Goal: Task Accomplishment & Management: Complete application form

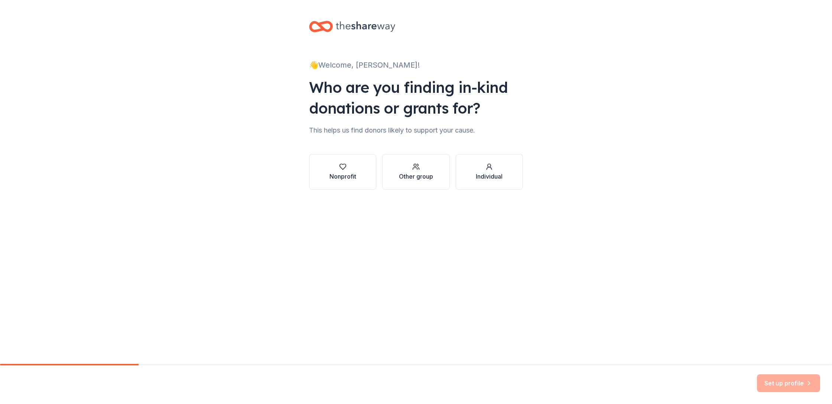
click at [354, 175] on div "Nonprofit" at bounding box center [343, 176] width 27 height 9
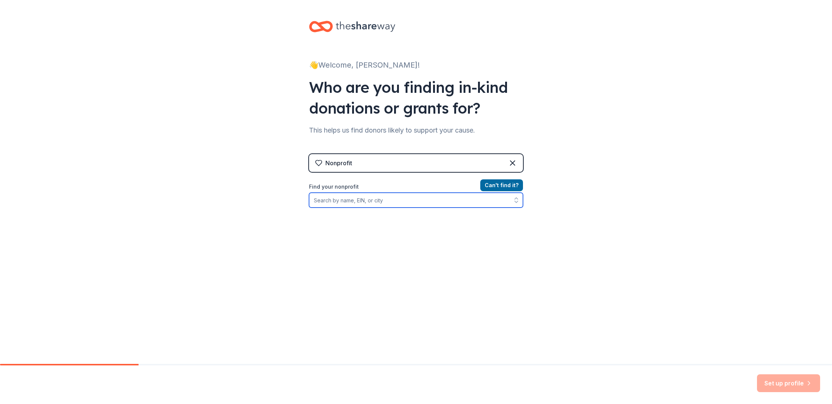
click at [403, 199] on input "Find your nonprofit" at bounding box center [416, 200] width 214 height 15
click at [403, 199] on input "F" at bounding box center [416, 200] width 214 height 15
paste input "https://www.whaleychildren.org/"
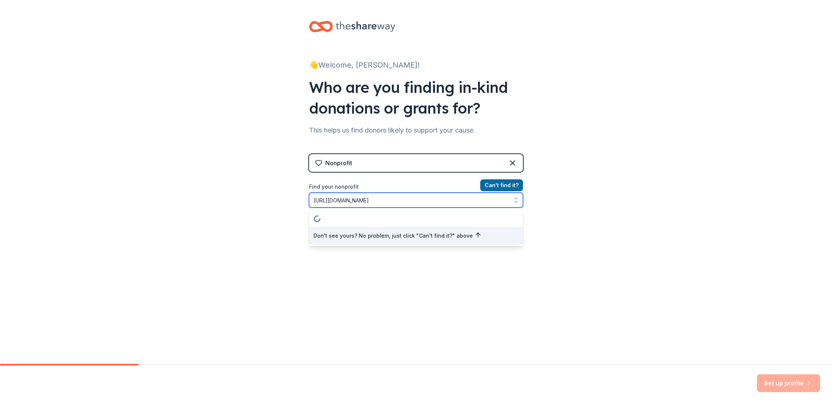
click at [403, 199] on input "https://www.whaleychildren.org/" at bounding box center [416, 200] width 214 height 15
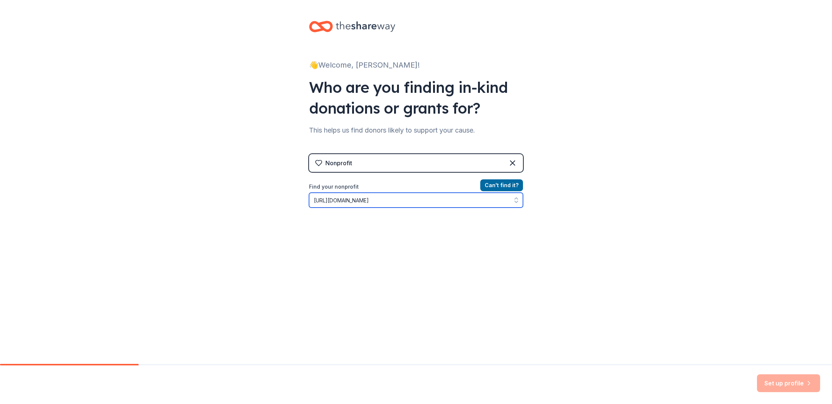
click at [403, 199] on input "https://www.whaleychildren.org/" at bounding box center [416, 200] width 214 height 15
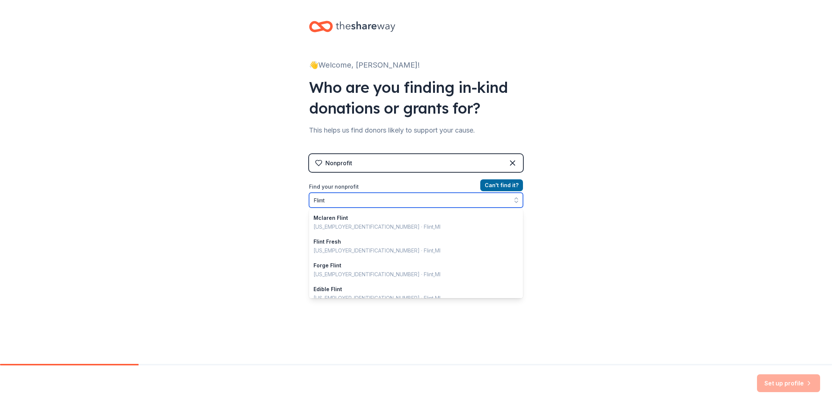
click at [402, 199] on input "Flimt" at bounding box center [416, 200] width 214 height 15
type input "Whaley"
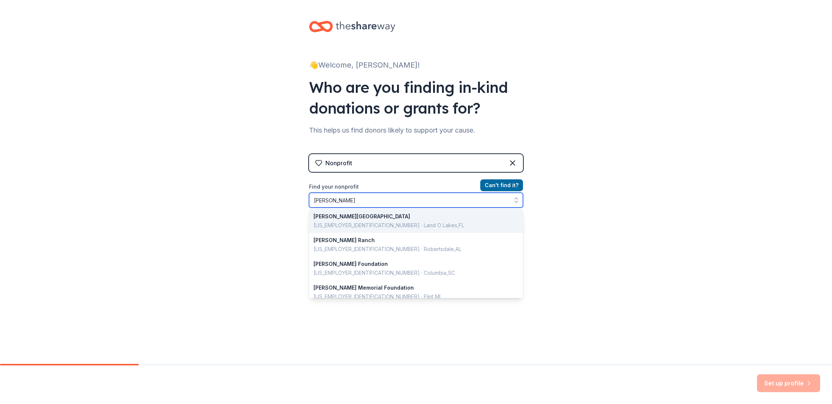
scroll to position [30, 0]
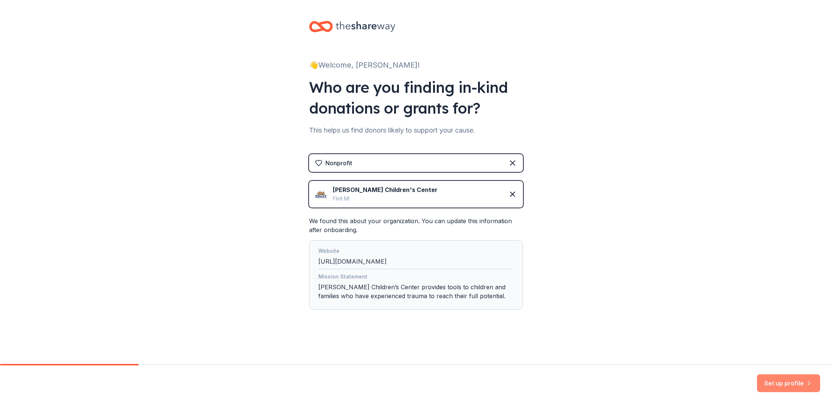
click at [796, 383] on button "Set up profile" at bounding box center [788, 383] width 63 height 18
click at [428, 295] on div "Mission Statement Whaley Children’s Center provides tools to children and famil…" at bounding box center [415, 287] width 195 height 31
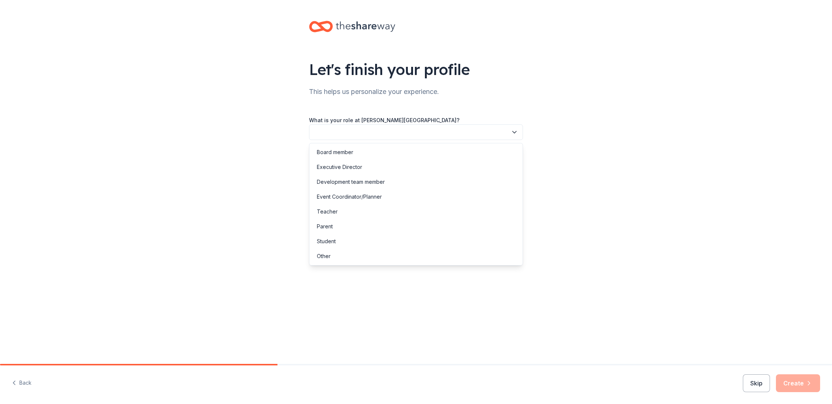
click at [455, 137] on button "button" at bounding box center [416, 132] width 214 height 16
click at [458, 184] on div "Development team member" at bounding box center [416, 182] width 210 height 15
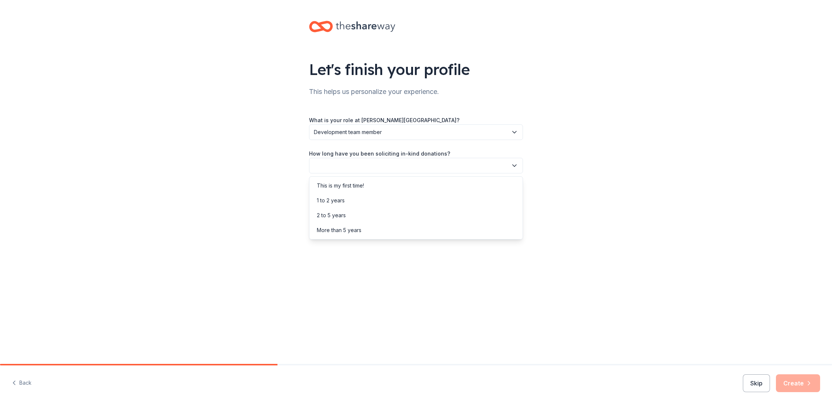
click at [439, 170] on button "button" at bounding box center [416, 166] width 214 height 16
drag, startPoint x: 403, startPoint y: 211, endPoint x: 404, endPoint y: 227, distance: 15.2
click at [404, 227] on div "This is my first time! 1 to 2 years 2 to 5 years More than 5 years" at bounding box center [416, 207] width 214 height 63
click at [404, 227] on div "More than 5 years" at bounding box center [416, 230] width 210 height 15
click at [403, 199] on button "button" at bounding box center [416, 199] width 214 height 16
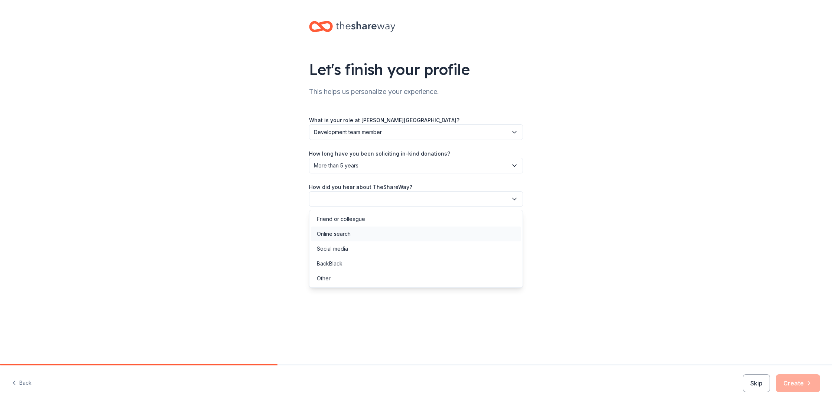
click at [398, 231] on div "Online search" at bounding box center [416, 234] width 210 height 15
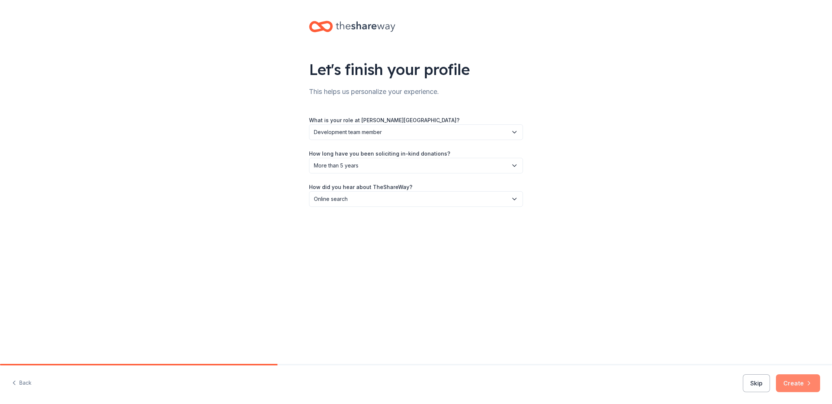
click at [791, 382] on button "Create" at bounding box center [798, 383] width 44 height 18
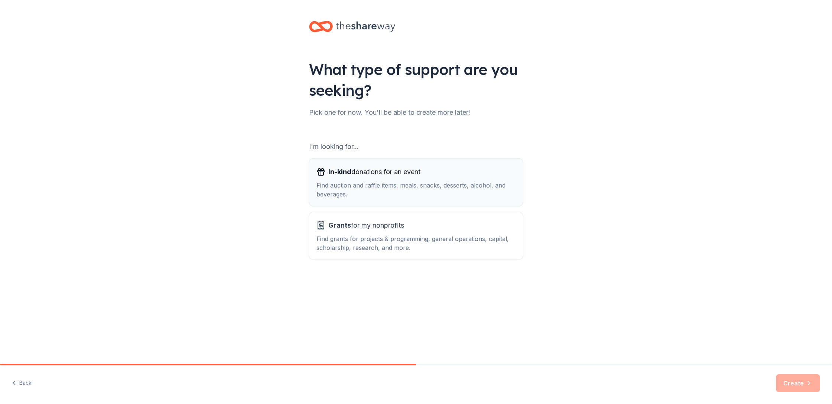
click at [441, 186] on div "Find auction and raffle items, meals, snacks, desserts, alcohol, and beverages." at bounding box center [416, 190] width 199 height 18
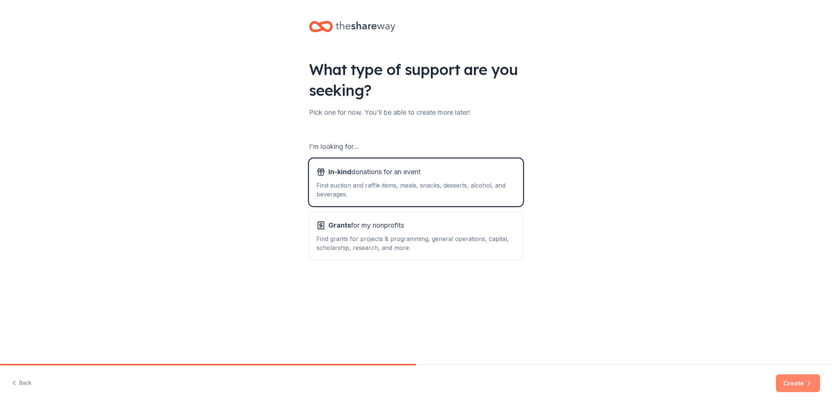
click at [796, 383] on button "Create" at bounding box center [798, 383] width 44 height 18
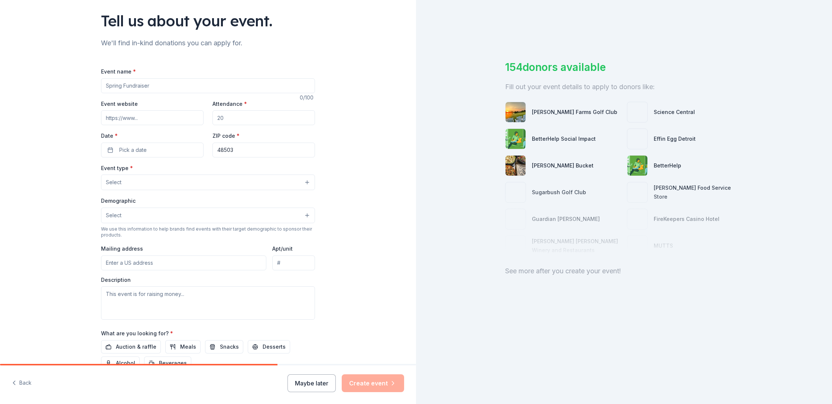
scroll to position [49, 0]
click at [198, 84] on input "Event name *" at bounding box center [208, 85] width 214 height 15
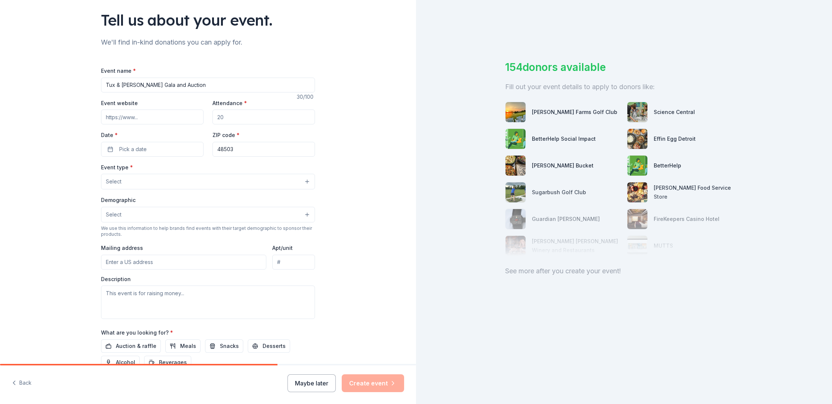
type input "Tux & [PERSON_NAME] Gala and Auction"
click at [246, 114] on input "Attendance *" at bounding box center [264, 117] width 103 height 15
type input "275"
click at [234, 150] on input "48503" at bounding box center [264, 149] width 103 height 15
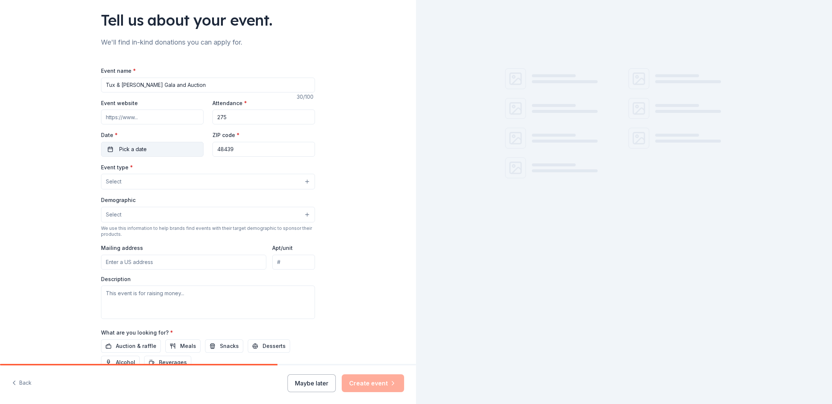
type input "48439"
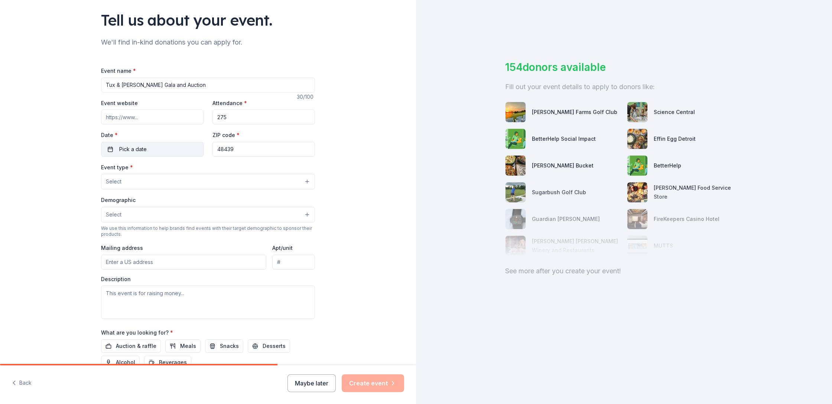
click at [178, 151] on button "Pick a date" at bounding box center [152, 149] width 103 height 15
click at [190, 165] on button "Go to next month" at bounding box center [192, 169] width 10 height 10
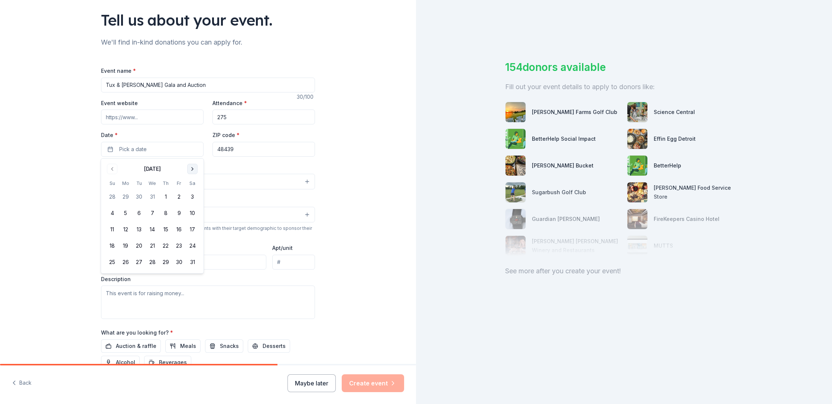
click at [190, 165] on button "Go to next month" at bounding box center [192, 169] width 10 height 10
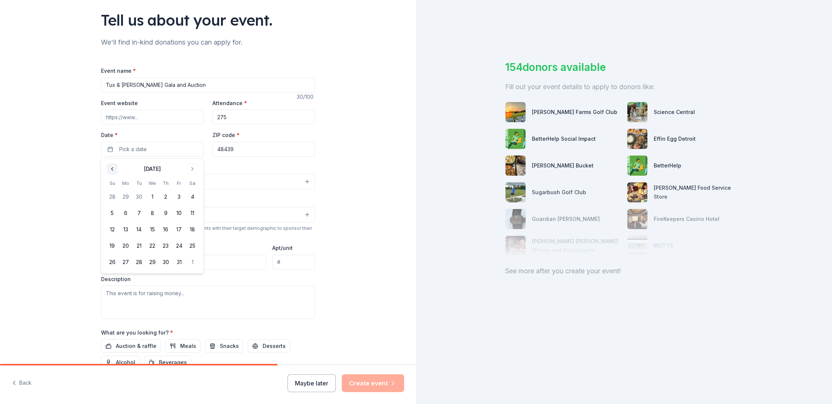
click at [110, 167] on button "Go to previous month" at bounding box center [112, 169] width 10 height 10
click at [189, 195] on button "2" at bounding box center [192, 196] width 13 height 13
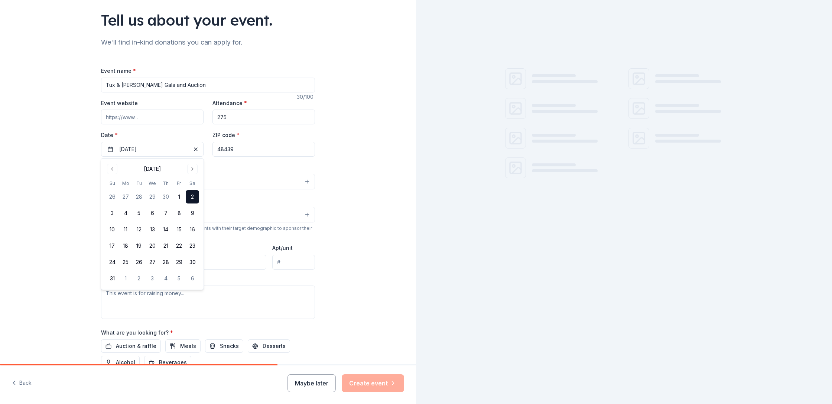
click at [134, 115] on input "Event website" at bounding box center [152, 117] width 103 height 15
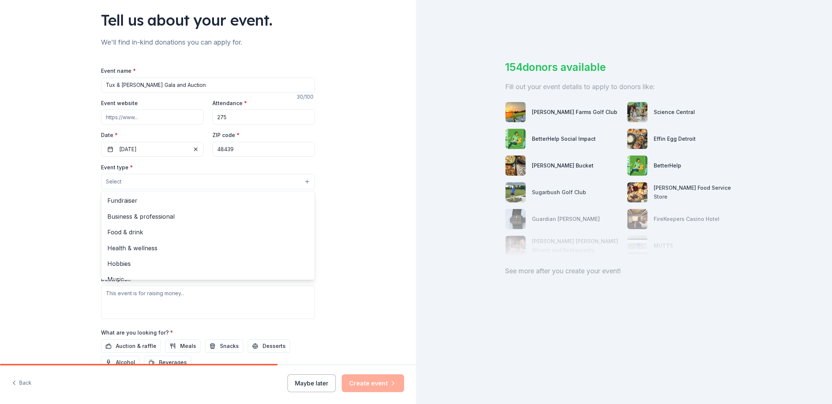
click at [134, 186] on button "Select" at bounding box center [208, 182] width 214 height 16
click at [145, 201] on span "Fundraiser" at bounding box center [207, 201] width 201 height 10
click at [68, 201] on div "Tell us about your event. We'll find in-kind donations you can apply for. Event…" at bounding box center [208, 198] width 416 height 495
click at [199, 181] on button "Fundraiser" at bounding box center [208, 182] width 214 height 16
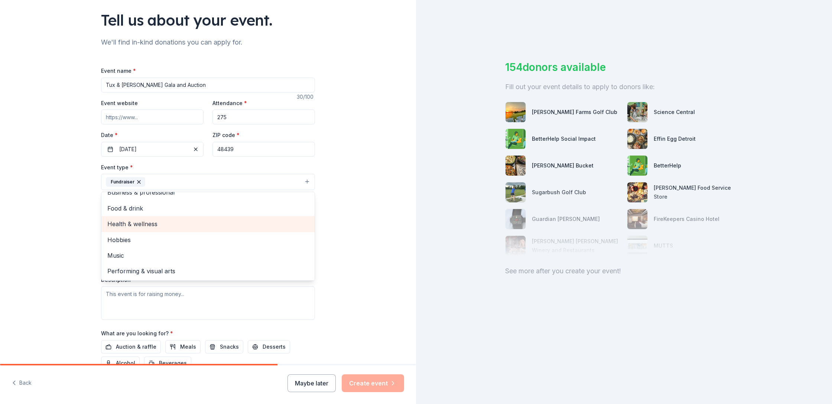
scroll to position [0, 0]
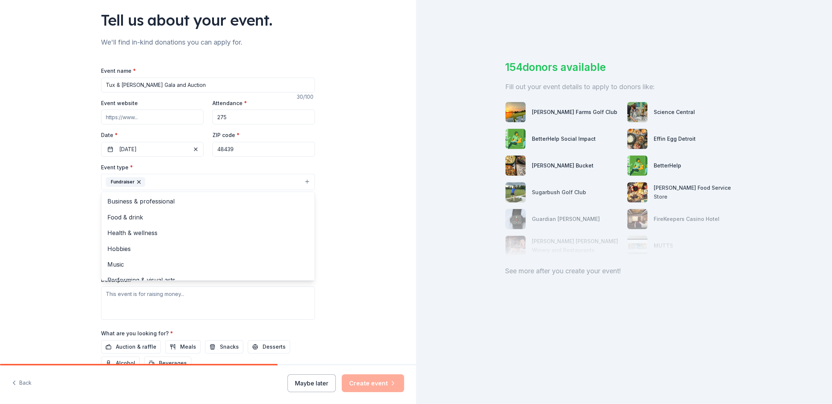
click at [62, 211] on div "Tell us about your event. We'll find in-kind donations you can apply for. Event…" at bounding box center [208, 198] width 416 height 495
click at [140, 216] on button "Select" at bounding box center [208, 216] width 214 height 16
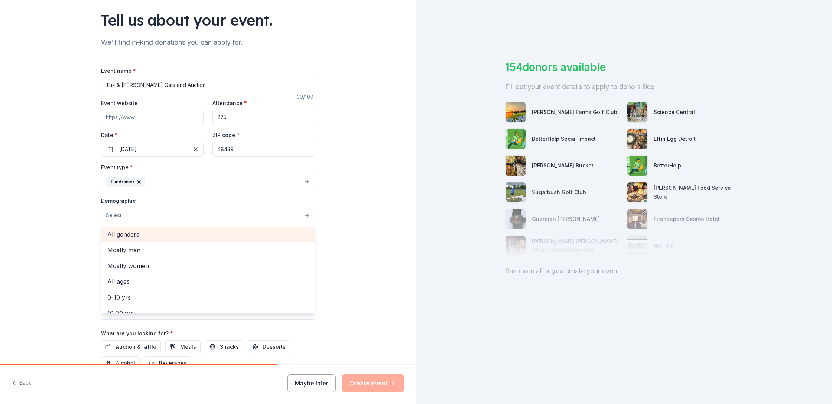
click at [153, 231] on span "All genders" at bounding box center [207, 235] width 201 height 10
click at [46, 224] on div "Tell us about your event. We'll find in-kind donations you can apply for. Event…" at bounding box center [208, 199] width 416 height 496
click at [216, 218] on button "All genders" at bounding box center [208, 216] width 214 height 16
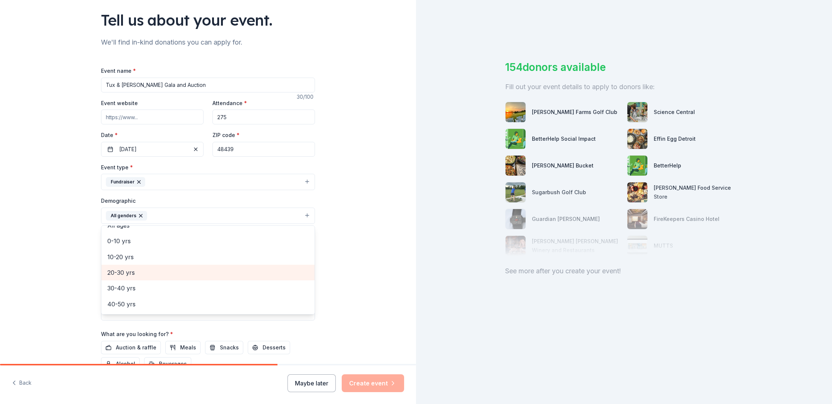
scroll to position [40, 0]
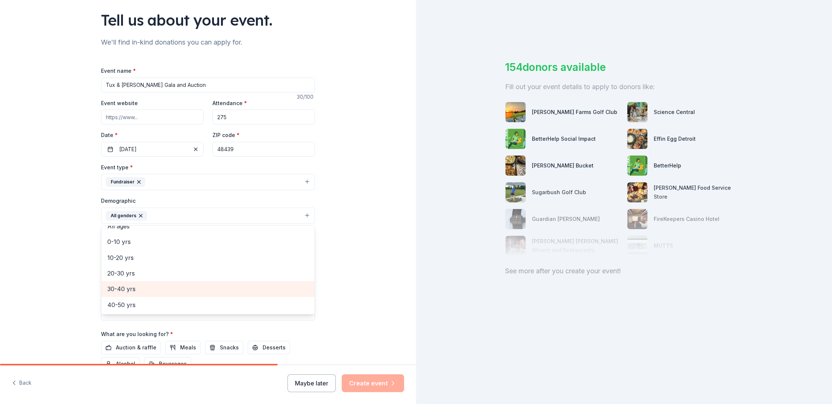
click at [164, 285] on span "30-40 yrs" at bounding box center [207, 289] width 201 height 10
click at [137, 290] on span "40-50 yrs" at bounding box center [207, 289] width 201 height 10
drag, startPoint x: 145, startPoint y: 291, endPoint x: 108, endPoint y: 282, distance: 37.6
click at [145, 291] on span "50-60 yrs" at bounding box center [207, 289] width 201 height 10
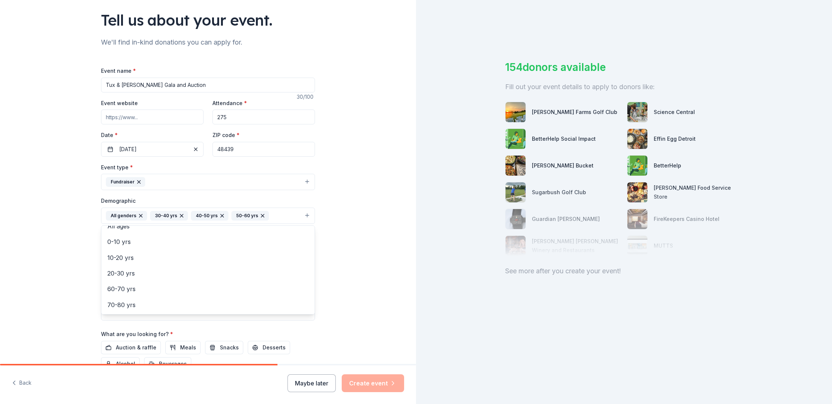
click at [68, 289] on div "Tell us about your event. We'll find in-kind donations you can apply for. Event…" at bounding box center [208, 199] width 416 height 496
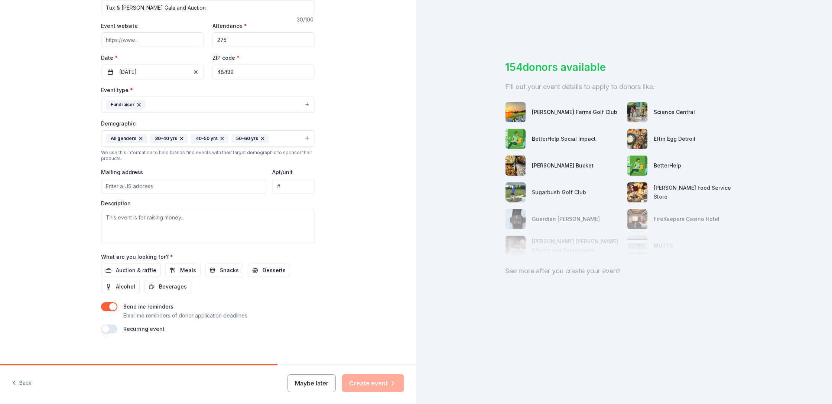
scroll to position [129, 0]
click at [132, 183] on input "Mailing address" at bounding box center [183, 183] width 165 height 15
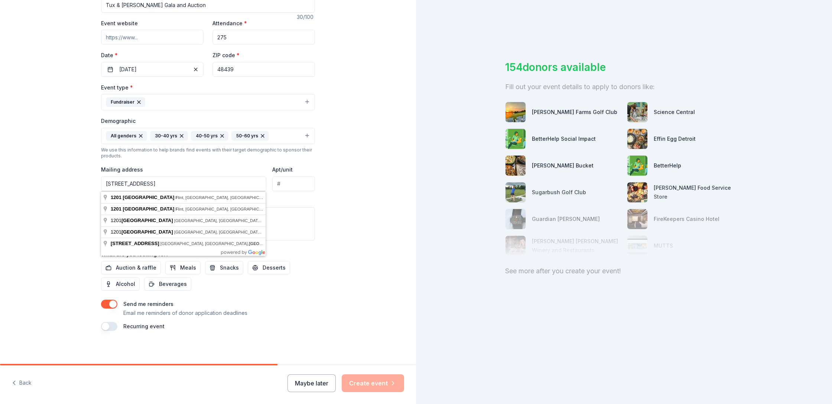
type input "1201 North Grand Traverse Street, Flint, MI, 48503"
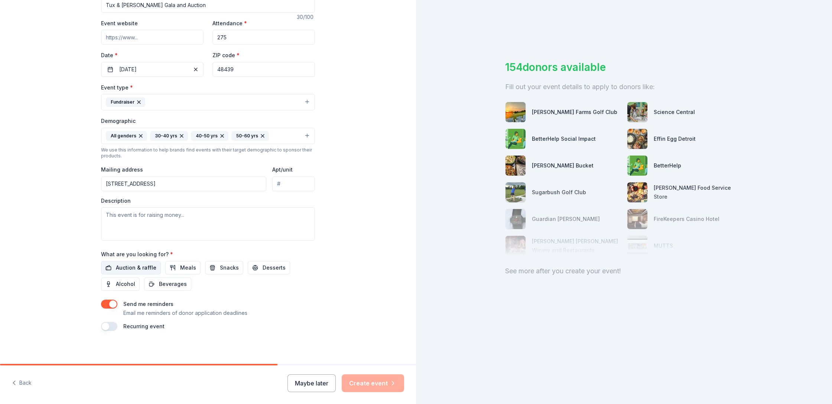
click at [147, 267] on span "Auction & raffle" at bounding box center [136, 267] width 40 height 9
click at [114, 304] on button "button" at bounding box center [109, 304] width 16 height 9
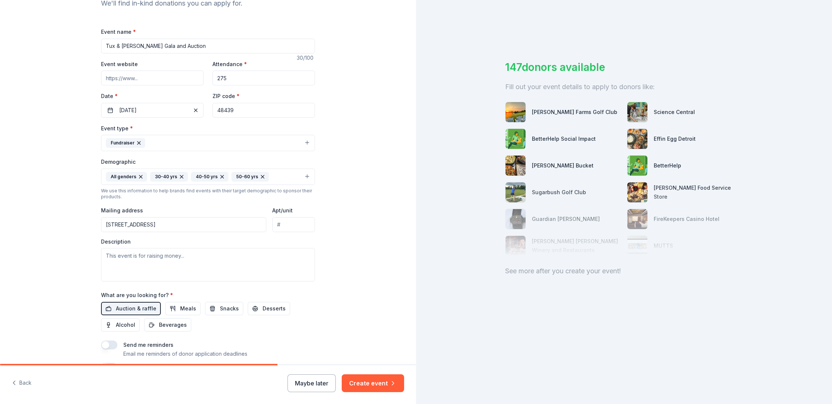
scroll to position [86, 0]
click at [143, 260] on textarea at bounding box center [208, 266] width 214 height 33
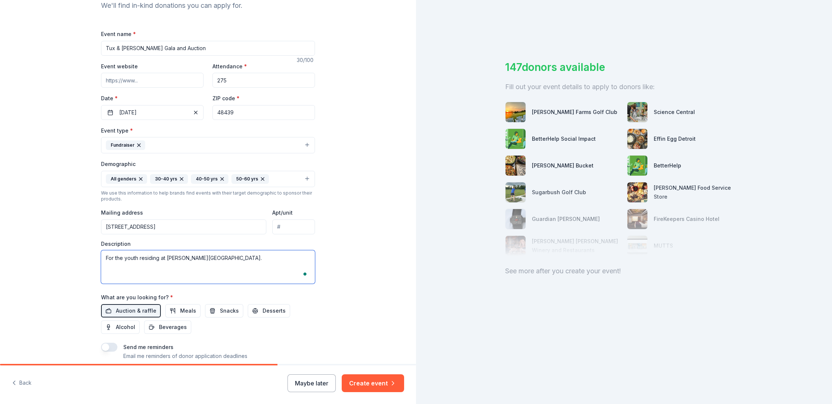
paste textarea "At Whaley Children’s Center, our children come to us at one of the lowest point…"
click at [231, 257] on textarea "For the youth residing at Whaley Children's Center. At Whaley Children’s Center…" at bounding box center [208, 266] width 214 height 33
click at [171, 265] on textarea "For the youth residing at Whaley Children's Center. At Whaley Children’s Center…" at bounding box center [208, 266] width 214 height 33
click at [190, 264] on textarea "For the youth residing at Whaley Children's Center. At Whaley Children’s Center…" at bounding box center [208, 266] width 214 height 33
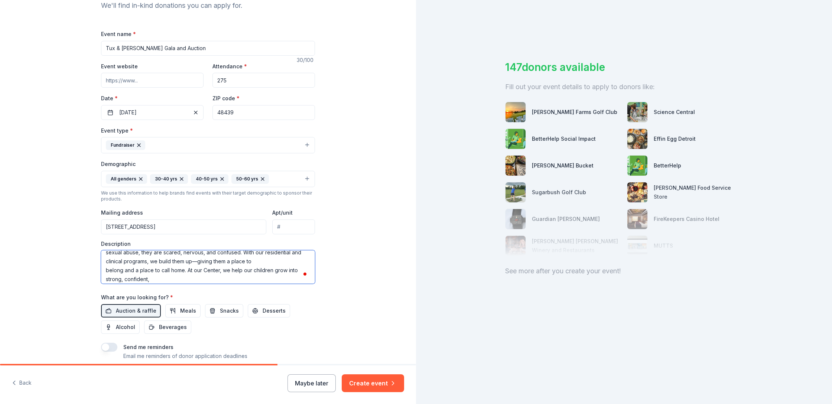
click at [227, 263] on textarea "For the youth residing at Whaley Children's Center. At Whaley Children’s Center…" at bounding box center [208, 266] width 214 height 33
click at [249, 269] on textarea "For the youth residing at Whaley Children's Center. At Whaley Children’s Center…" at bounding box center [208, 266] width 214 height 33
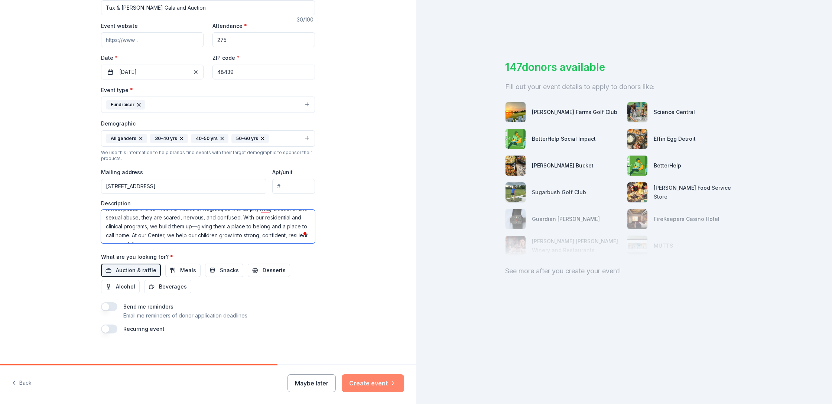
type textarea "For the youth residing at Whaley Children's Center. At Whaley Children’s Center…"
drag, startPoint x: 374, startPoint y: 386, endPoint x: 371, endPoint y: 382, distance: 5.7
click at [374, 386] on button "Create event" at bounding box center [373, 383] width 62 height 18
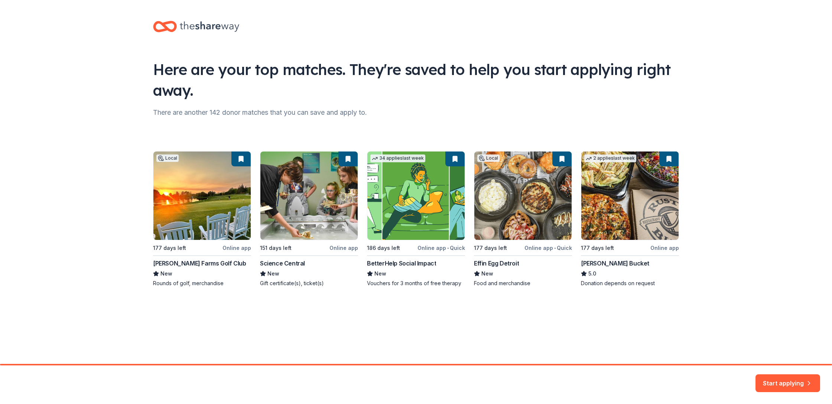
click at [184, 214] on div "Local 177 days left Online app Fenton Farms Golf Club New Rounds of golf, merch…" at bounding box center [416, 219] width 526 height 136
click at [804, 384] on button "Start applying" at bounding box center [788, 382] width 65 height 18
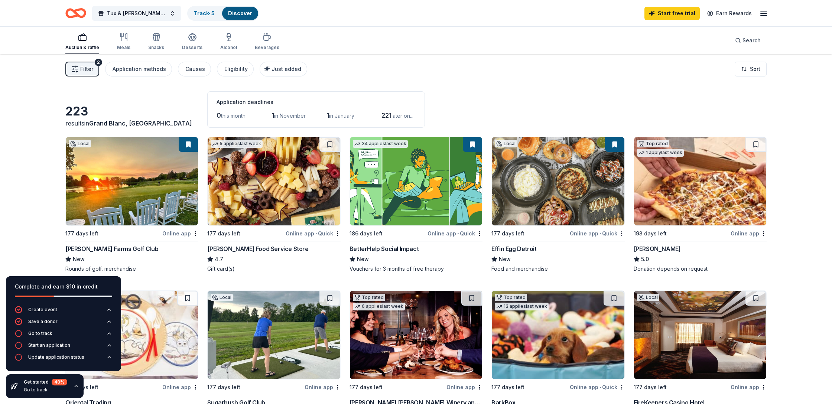
click at [179, 178] on img at bounding box center [132, 181] width 132 height 88
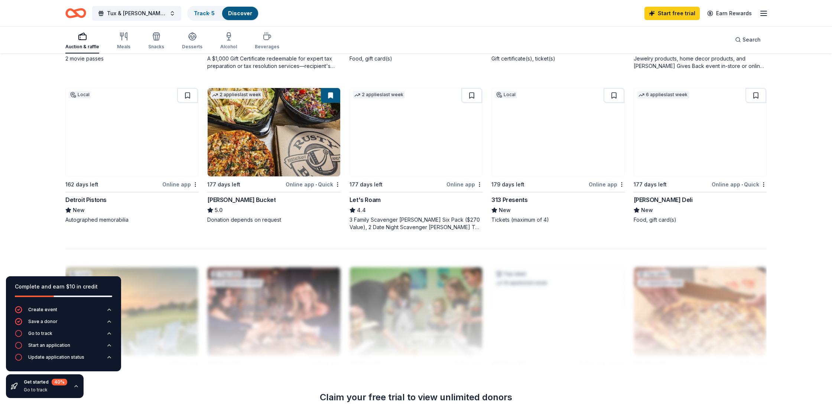
scroll to position [516, 0]
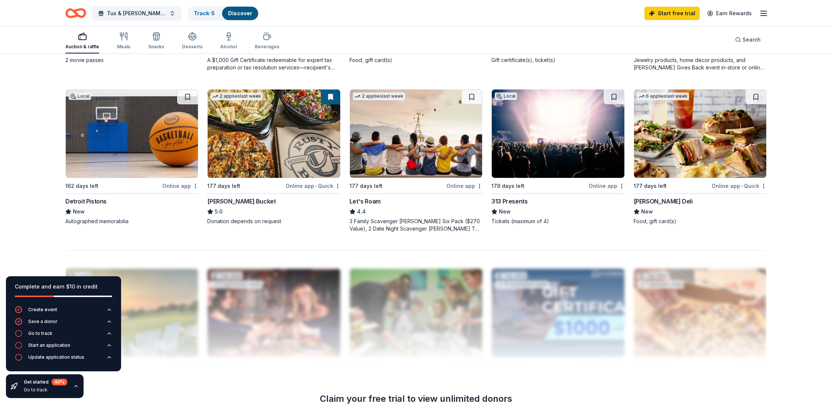
click at [395, 154] on img at bounding box center [416, 134] width 132 height 88
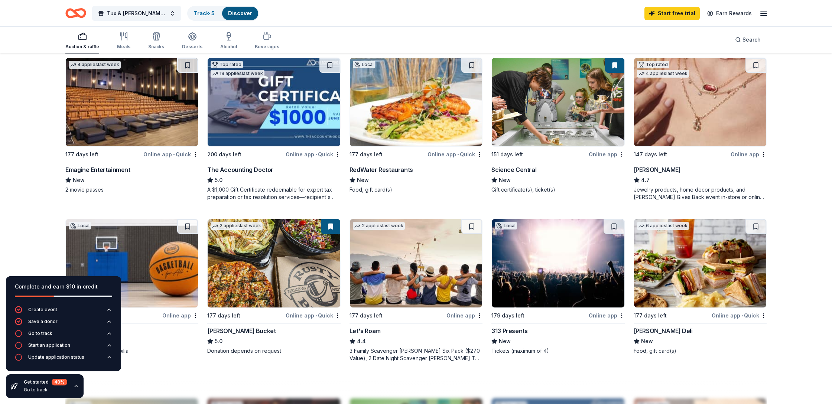
scroll to position [380, 0]
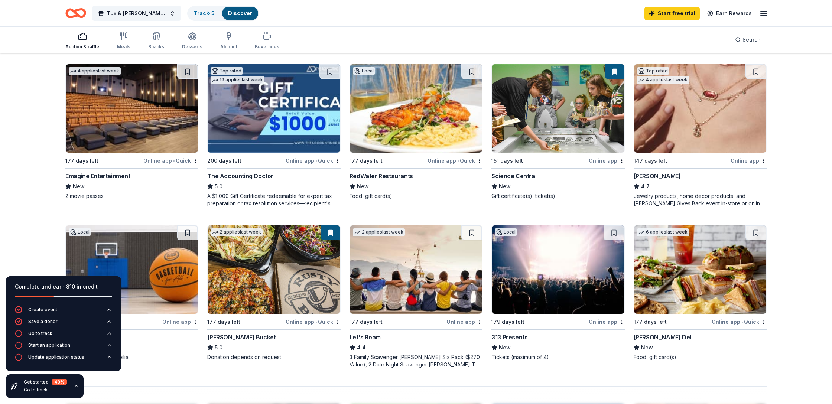
click at [541, 130] on img at bounding box center [558, 108] width 132 height 88
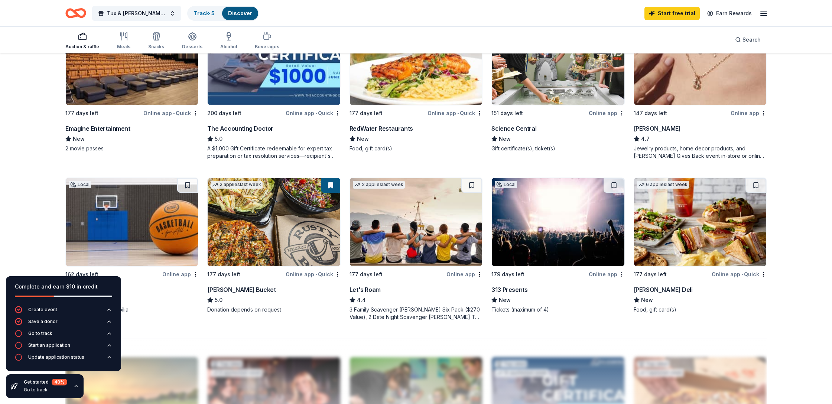
scroll to position [429, 0]
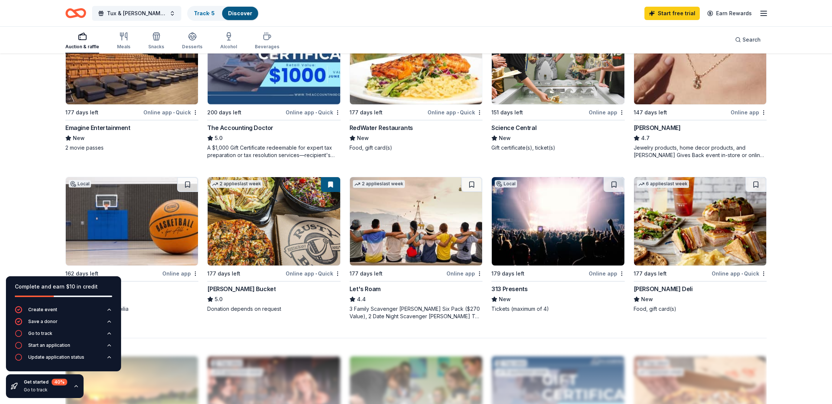
click at [545, 222] on img at bounding box center [558, 221] width 132 height 88
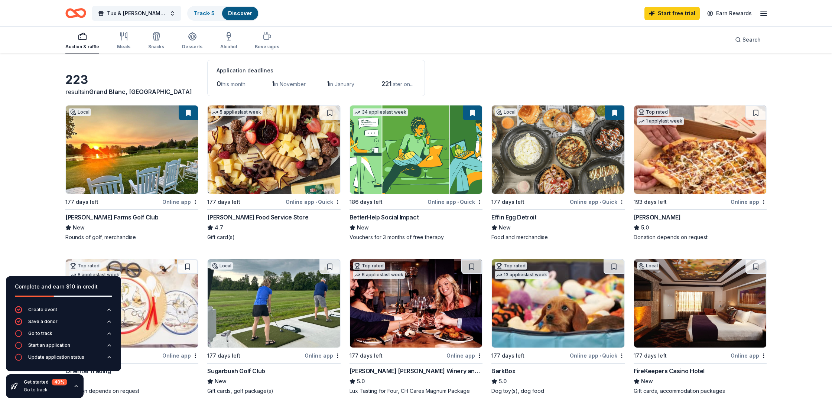
scroll to position [32, 0]
click at [508, 144] on img at bounding box center [558, 149] width 132 height 88
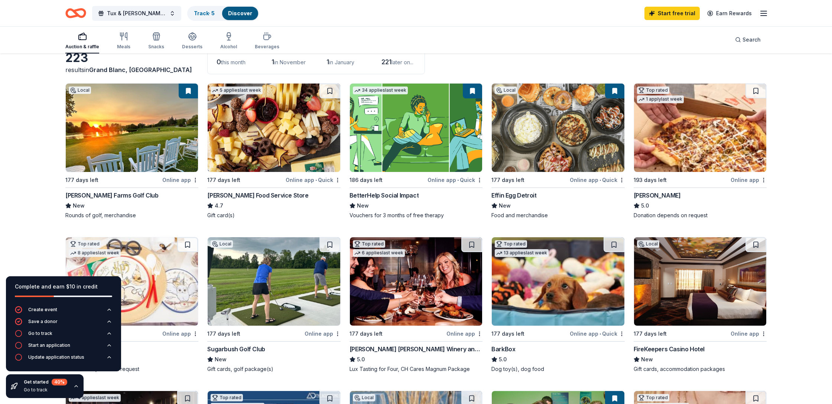
scroll to position [0, 0]
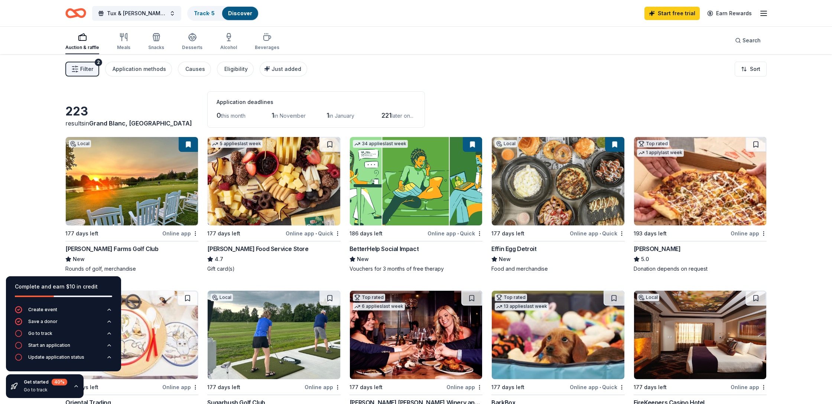
click at [274, 116] on span "1" at bounding box center [273, 115] width 3 height 8
click at [302, 114] on span "in November" at bounding box center [290, 116] width 32 height 6
click at [753, 70] on html "Tux & Tennies Gala and Auction Track · 5 Discover Start free trial Earn Rewards…" at bounding box center [416, 202] width 832 height 404
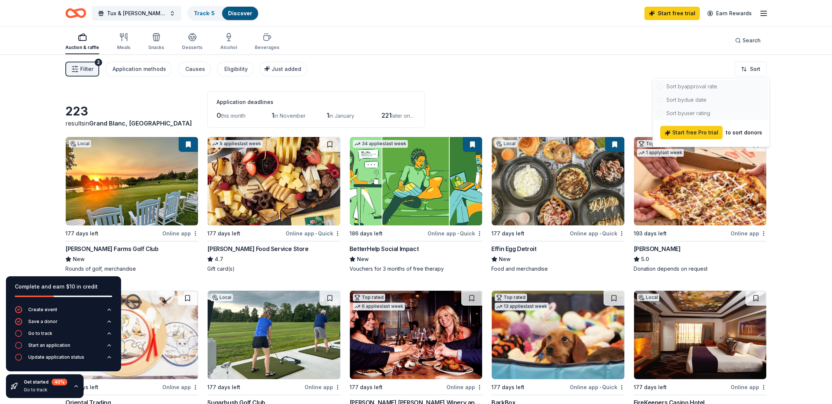
click at [697, 100] on div at bounding box center [712, 100] width 114 height 40
click at [409, 74] on html "Tux & Tennies Gala and Auction Track · 5 Discover Start free trial Earn Rewards…" at bounding box center [416, 202] width 832 height 404
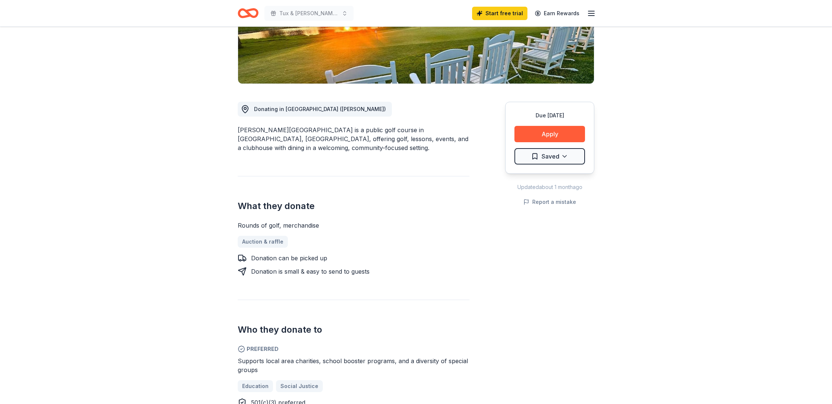
scroll to position [142, 0]
click at [568, 137] on button "Apply" at bounding box center [550, 134] width 71 height 16
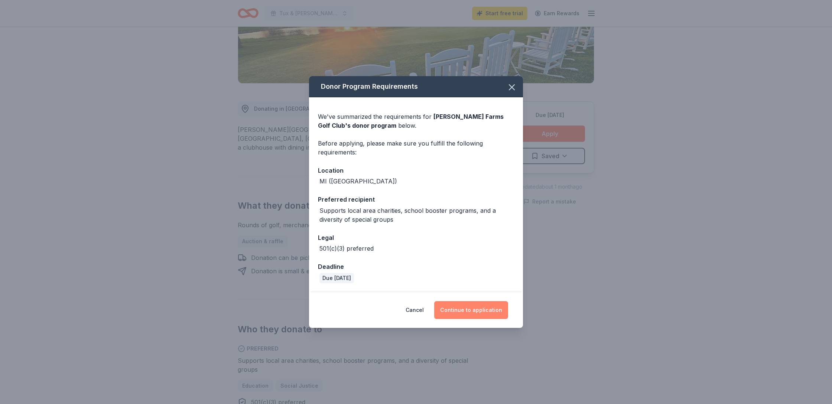
click at [489, 312] on button "Continue to application" at bounding box center [471, 310] width 74 height 18
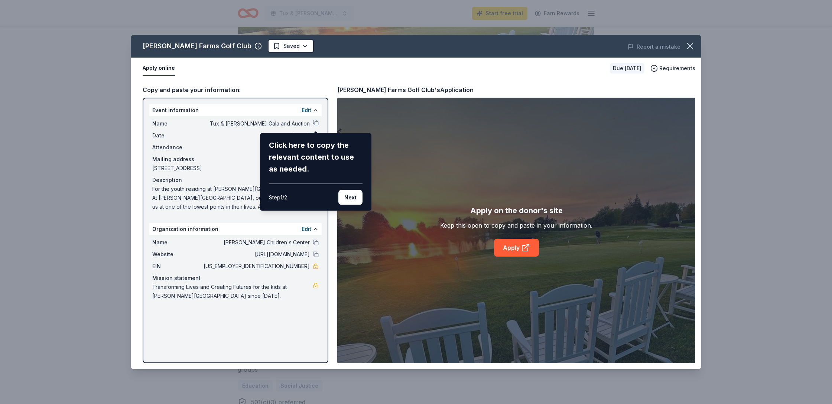
click at [517, 248] on div "Fenton Farms Golf Club Saved Report a mistake Apply online Due in 177 days Requ…" at bounding box center [416, 202] width 571 height 334
click at [350, 199] on button "Next" at bounding box center [350, 197] width 24 height 15
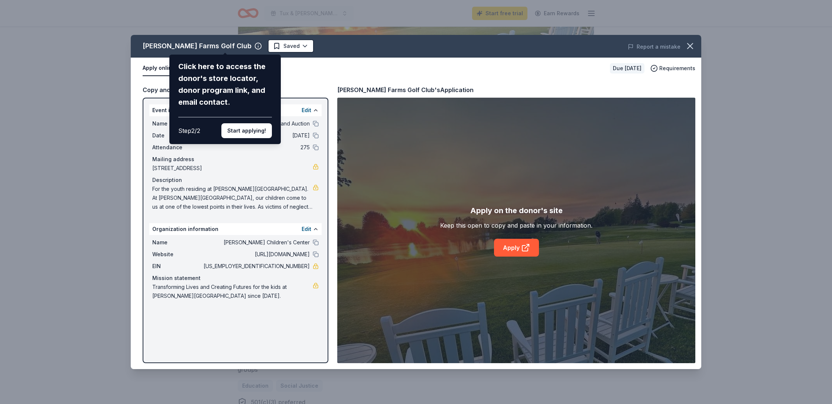
click at [258, 129] on button "Start applying!" at bounding box center [246, 130] width 51 height 15
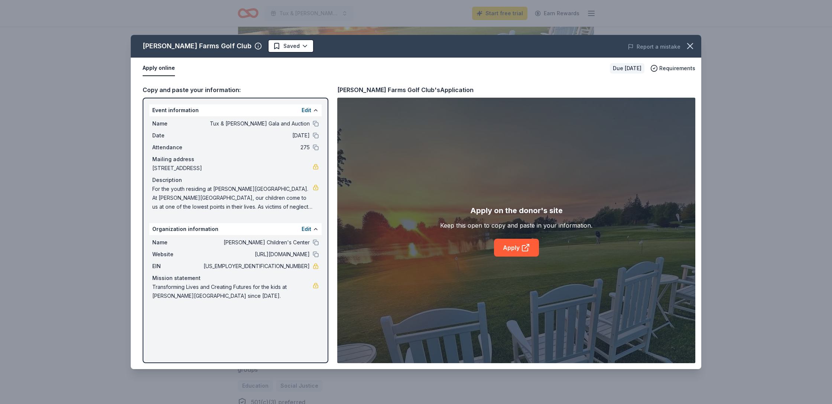
click at [514, 251] on div "Fenton Farms Golf Club Saved Report a mistake Apply online Due in 177 days Requ…" at bounding box center [416, 202] width 571 height 334
drag, startPoint x: 523, startPoint y: 249, endPoint x: 518, endPoint y: 242, distance: 9.5
click at [523, 249] on div "Fenton Farms Golf Club Saved Report a mistake Apply online Due in 177 days Requ…" at bounding box center [416, 202] width 571 height 334
click at [511, 236] on div "Fenton Farms Golf Club Saved Report a mistake Apply online Due in 177 days Requ…" at bounding box center [416, 202] width 571 height 334
click at [496, 247] on link "Apply" at bounding box center [516, 248] width 45 height 18
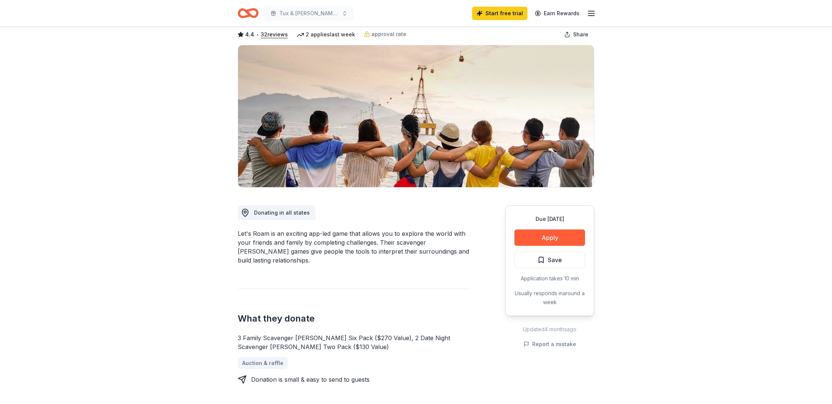
scroll to position [38, 0]
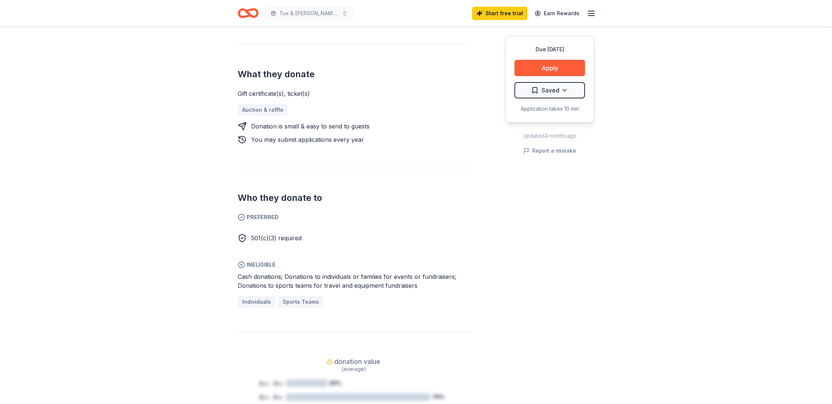
scroll to position [276, 0]
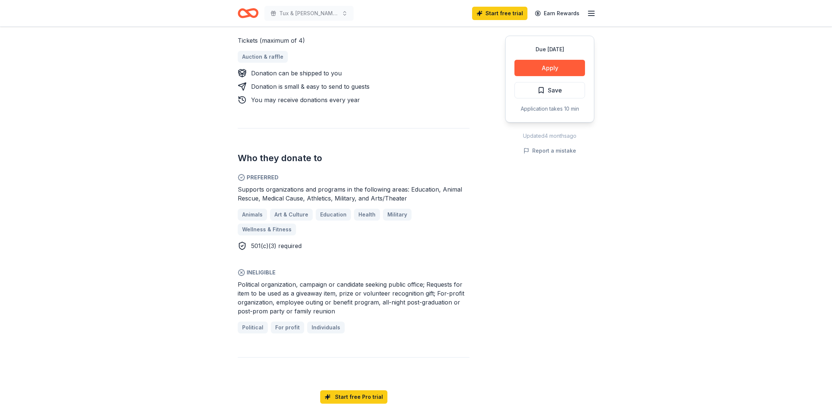
scroll to position [346, 0]
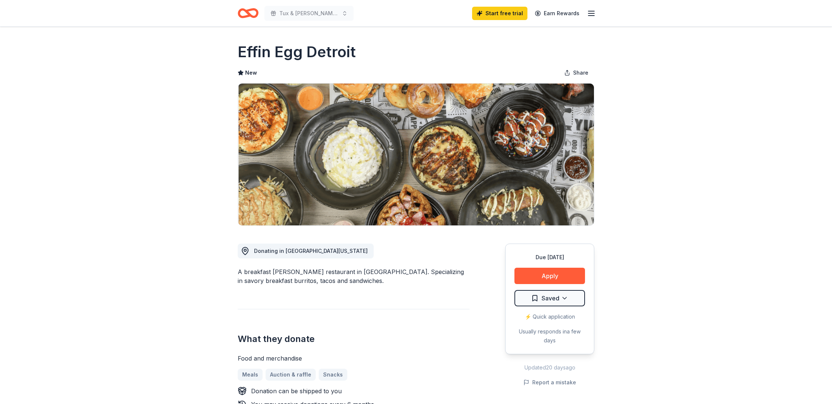
click at [302, 55] on h1 "Effin Egg Detroit" at bounding box center [297, 52] width 118 height 21
drag, startPoint x: 360, startPoint y: 58, endPoint x: 244, endPoint y: 50, distance: 116.2
click at [245, 50] on div "Effin Egg Detroit" at bounding box center [416, 52] width 357 height 21
drag, startPoint x: 243, startPoint y: 51, endPoint x: 310, endPoint y: 52, distance: 66.9
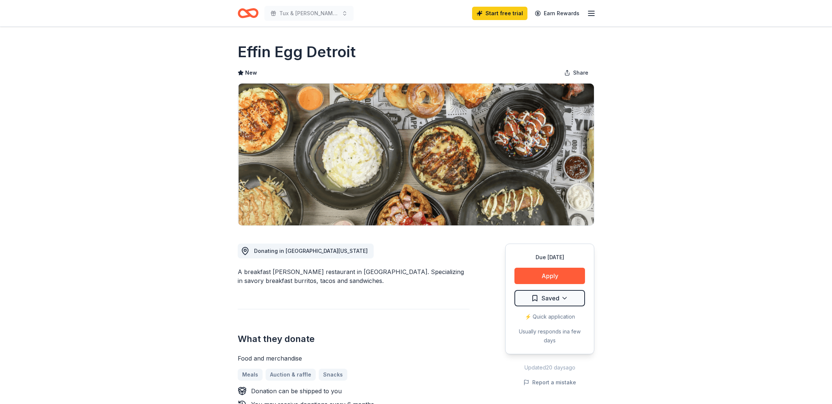
click at [310, 52] on h1 "Effin Egg Detroit" at bounding box center [297, 52] width 118 height 21
click at [350, 49] on h1 "Effin Egg Detroit" at bounding box center [297, 52] width 118 height 21
drag, startPoint x: 340, startPoint y: 51, endPoint x: 246, endPoint y: 55, distance: 94.8
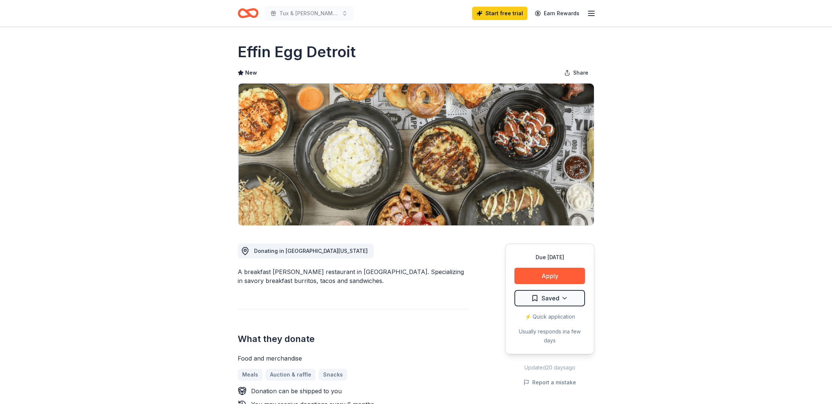
click at [244, 55] on div "Effin Egg Detroit" at bounding box center [416, 52] width 357 height 21
click at [248, 52] on h1 "Effin Egg Detroit" at bounding box center [297, 52] width 118 height 21
